Goal: Information Seeking & Learning: Learn about a topic

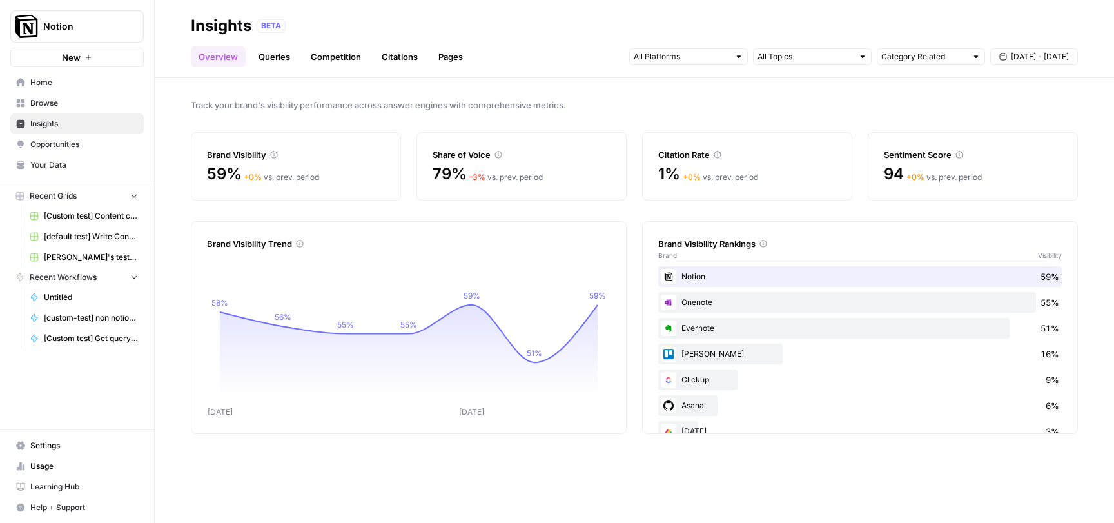
click at [96, 264] on link "[PERSON_NAME]'s test Grid" at bounding box center [84, 257] width 120 height 21
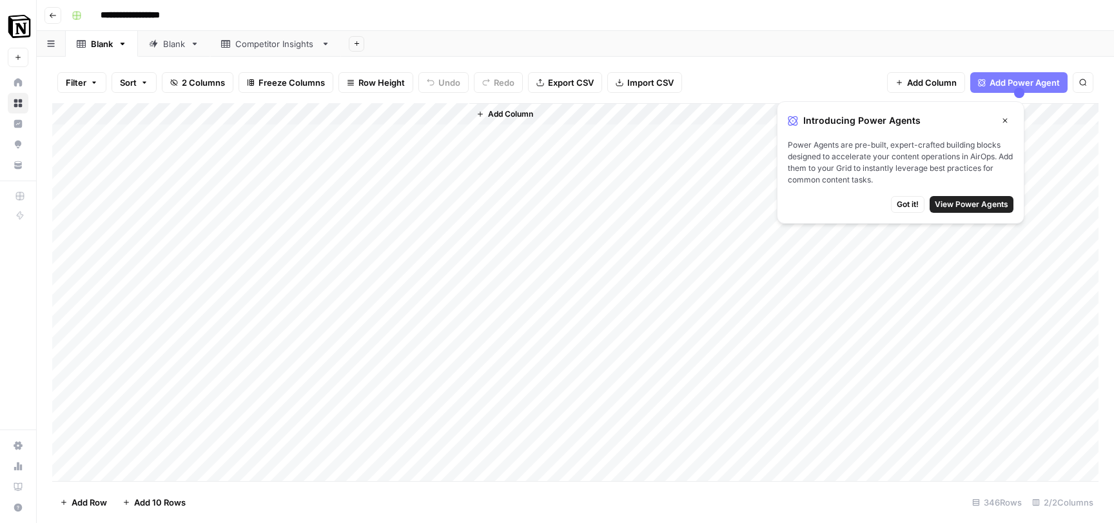
click at [55, 18] on icon "button" at bounding box center [53, 16] width 8 height 8
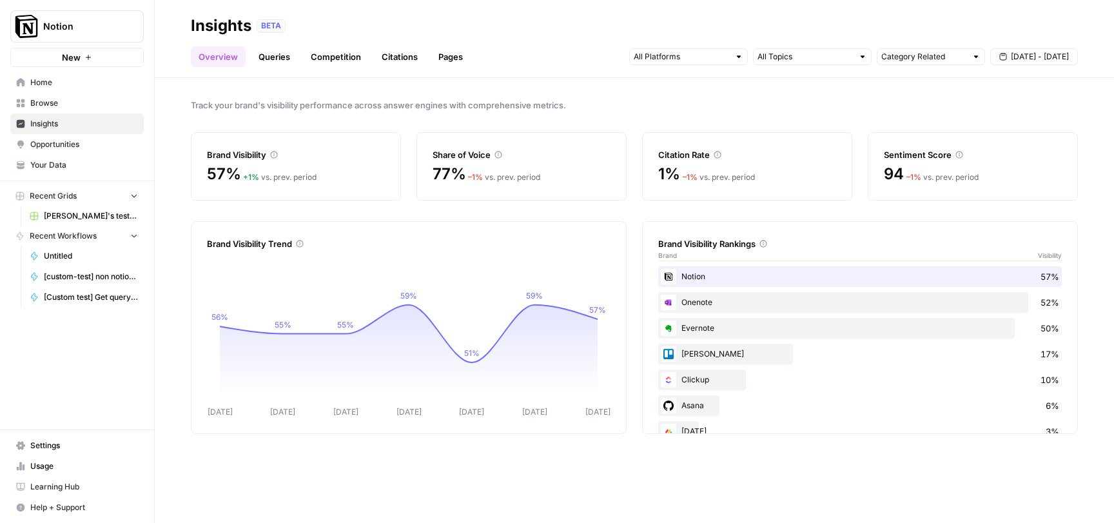
click at [50, 121] on span "Insights" at bounding box center [84, 124] width 108 height 12
click at [46, 135] on link "Opportunities" at bounding box center [76, 144] width 133 height 21
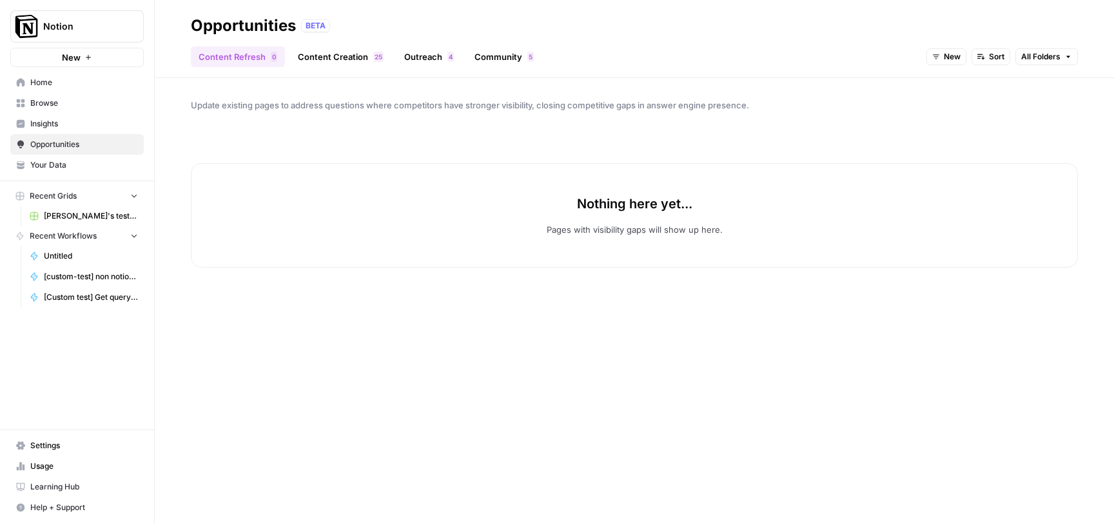
click at [46, 124] on span "Insights" at bounding box center [84, 124] width 108 height 12
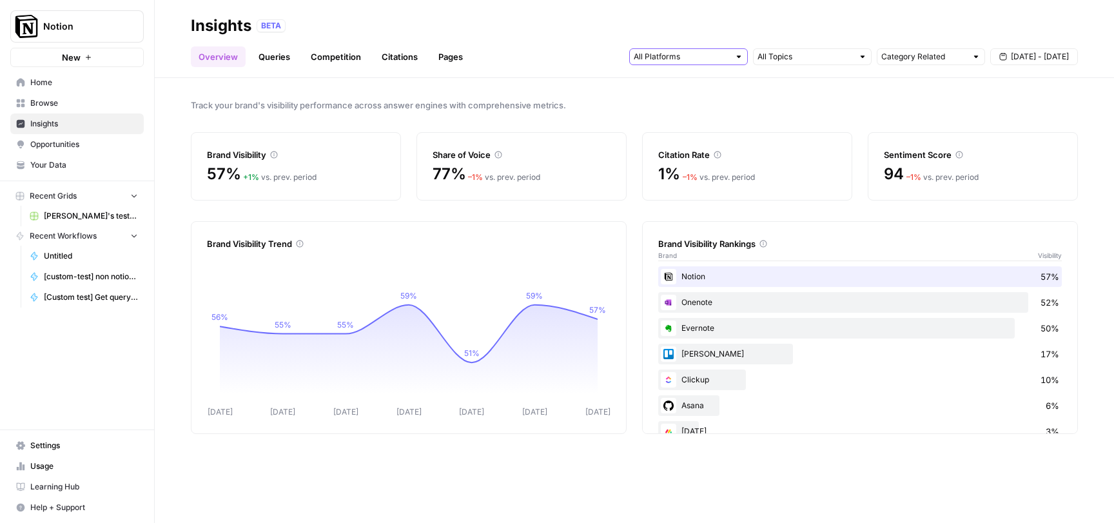
click at [688, 53] on input "text" at bounding box center [681, 56] width 95 height 13
click at [252, 53] on link "Queries" at bounding box center [274, 56] width 47 height 21
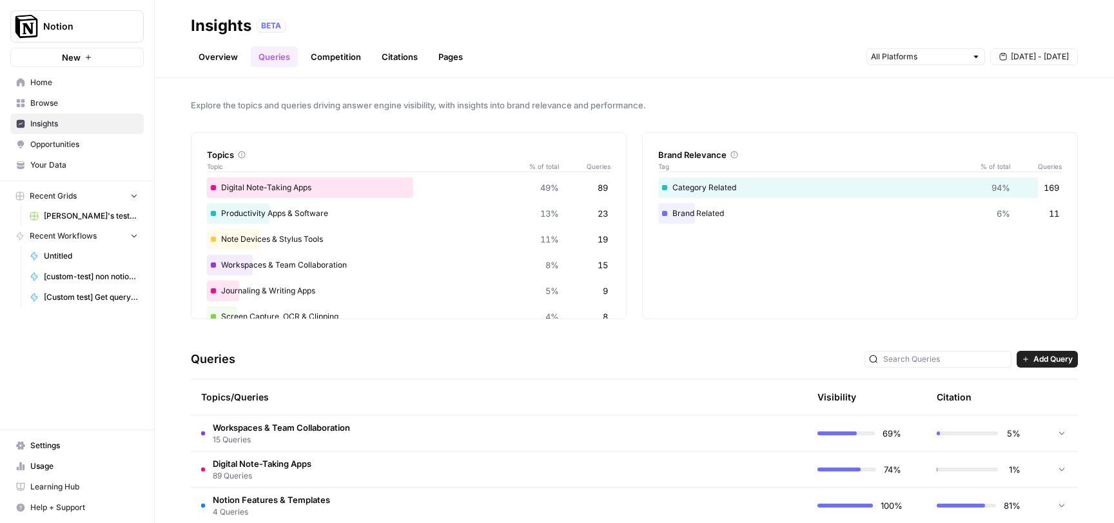
click at [311, 424] on span "Workspaces & Team Collaboration" at bounding box center [281, 427] width 137 height 13
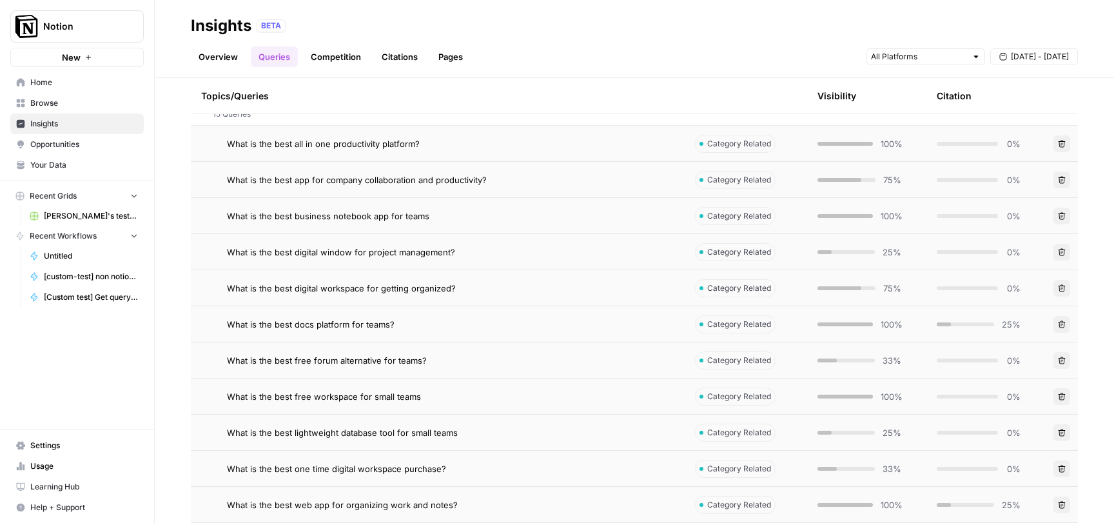
scroll to position [374, 0]
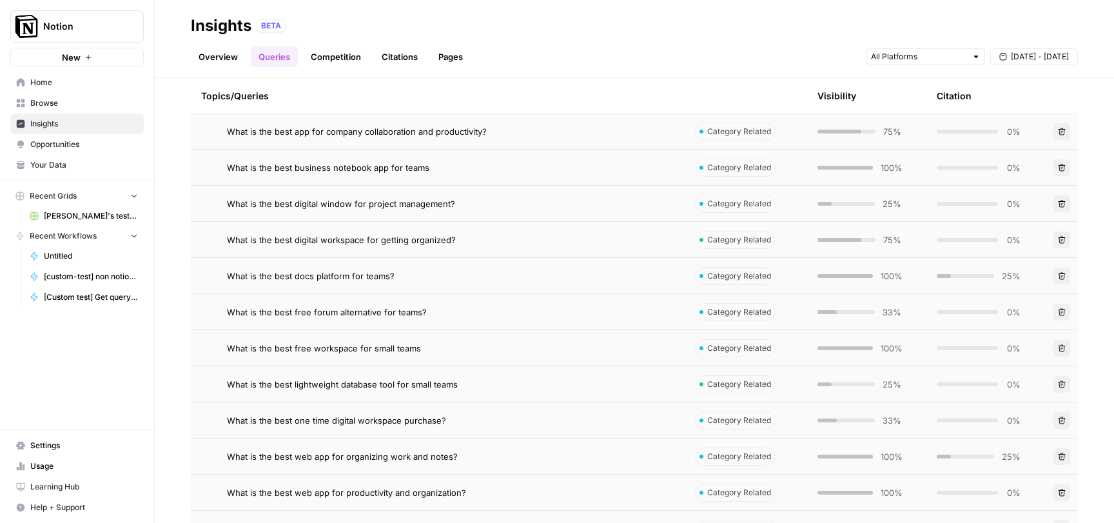
click at [477, 127] on span "What is the best app for company collaboration and productivity?" at bounding box center [357, 131] width 260 height 13
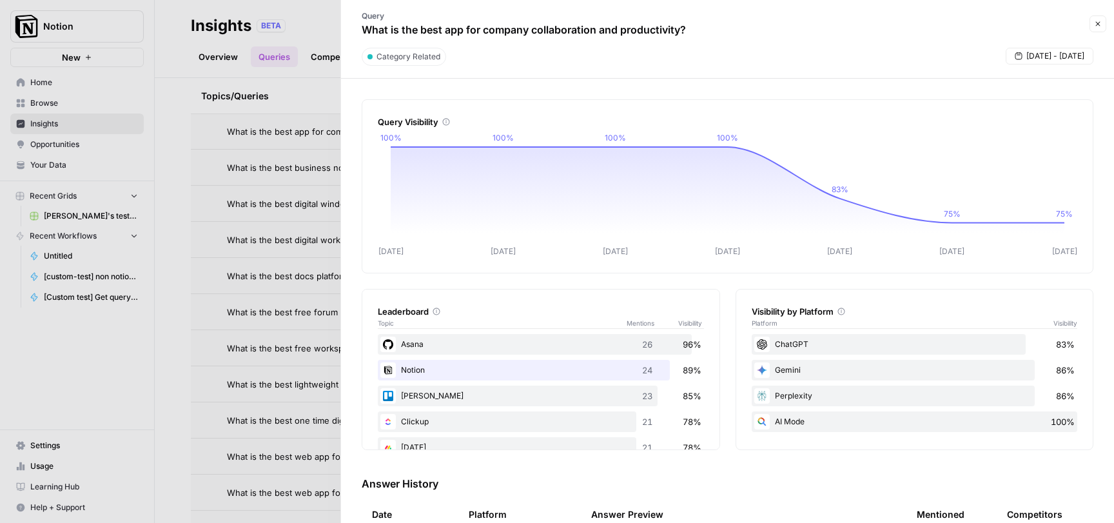
click at [1096, 25] on icon "button" at bounding box center [1098, 24] width 8 height 8
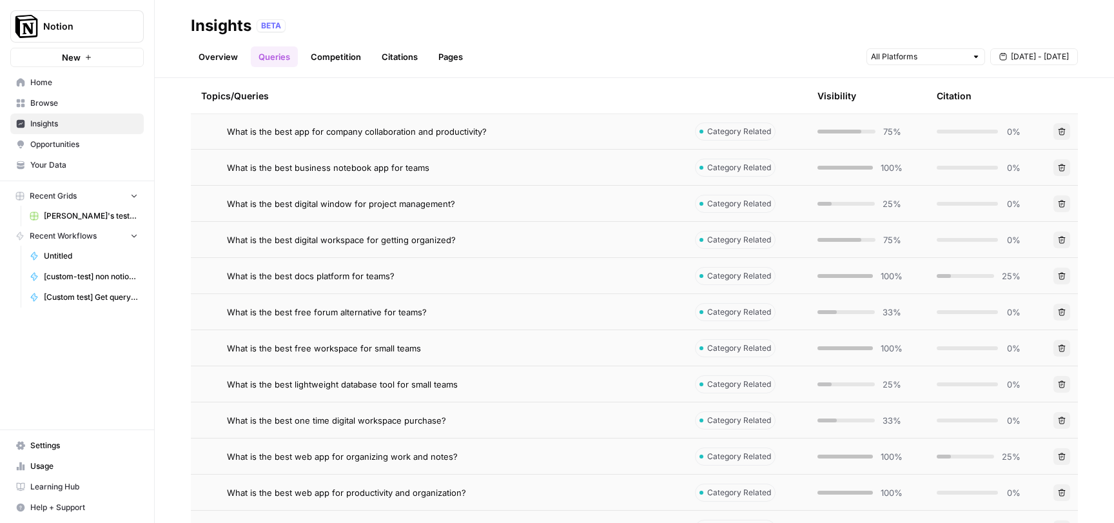
click at [357, 57] on link "Competition" at bounding box center [336, 56] width 66 height 21
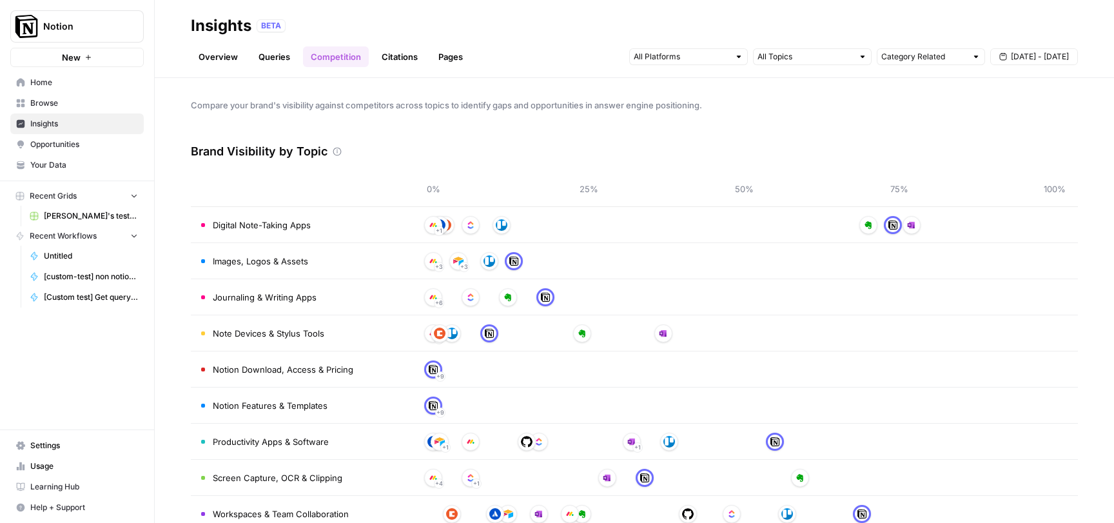
click at [393, 57] on link "Citations" at bounding box center [400, 56] width 52 height 21
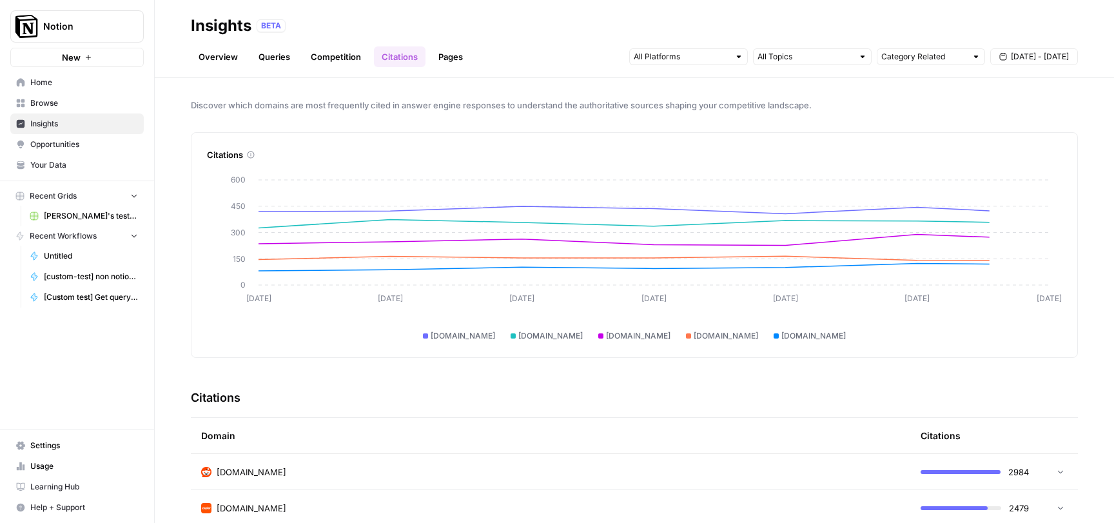
click at [437, 55] on link "Pages" at bounding box center [451, 56] width 40 height 21
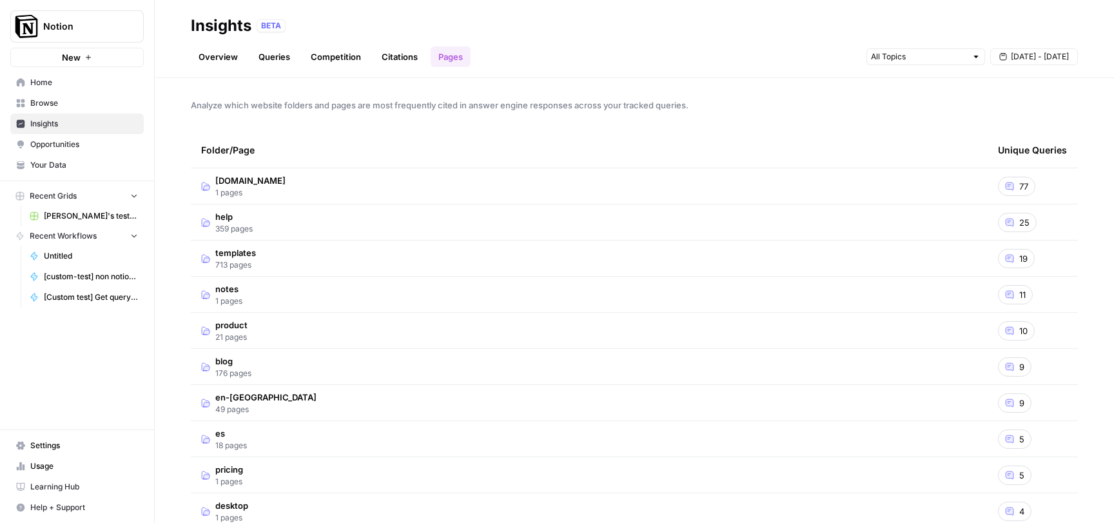
click at [269, 52] on link "Queries" at bounding box center [274, 56] width 47 height 21
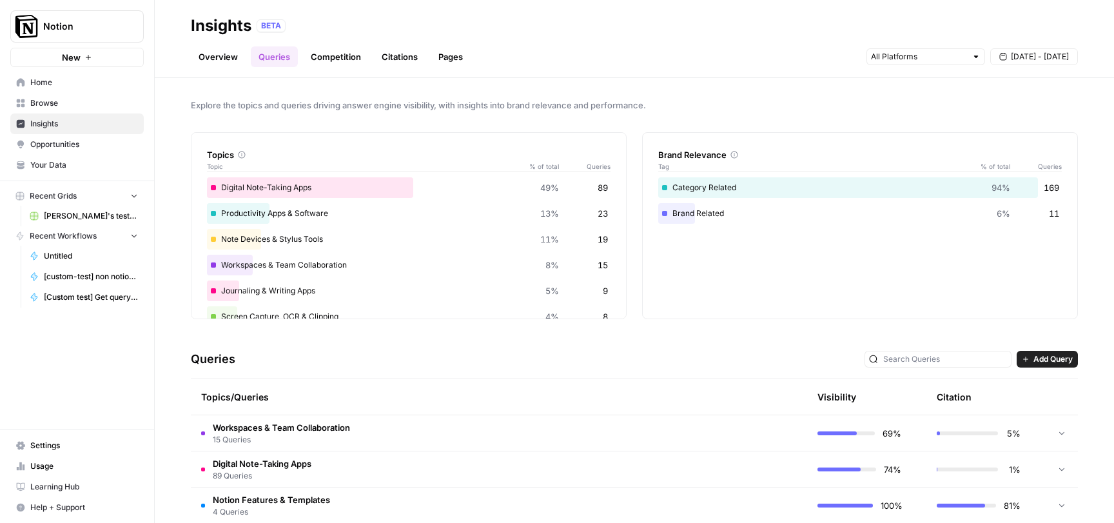
click at [217, 56] on link "Overview" at bounding box center [218, 56] width 55 height 21
